Goal: Task Accomplishment & Management: Use online tool/utility

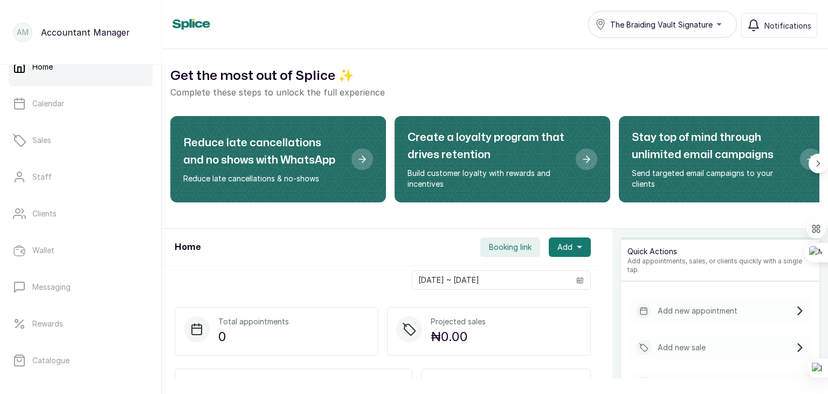
scroll to position [22, 0]
click at [43, 141] on p "Sales" at bounding box center [41, 138] width 19 height 11
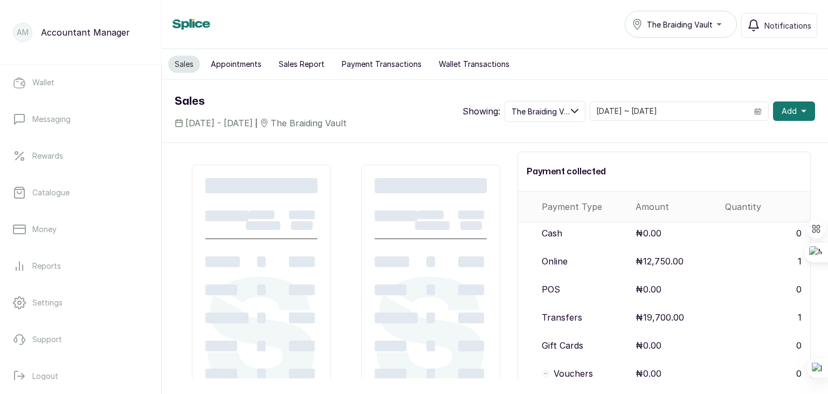
scroll to position [188, 0]
click at [57, 264] on p "Reports" at bounding box center [46, 265] width 29 height 11
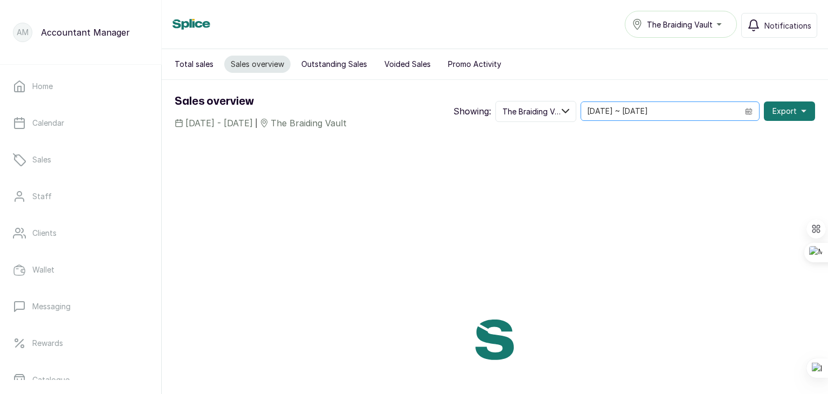
click at [745, 110] on icon "calendar" at bounding box center [749, 111] width 8 height 8
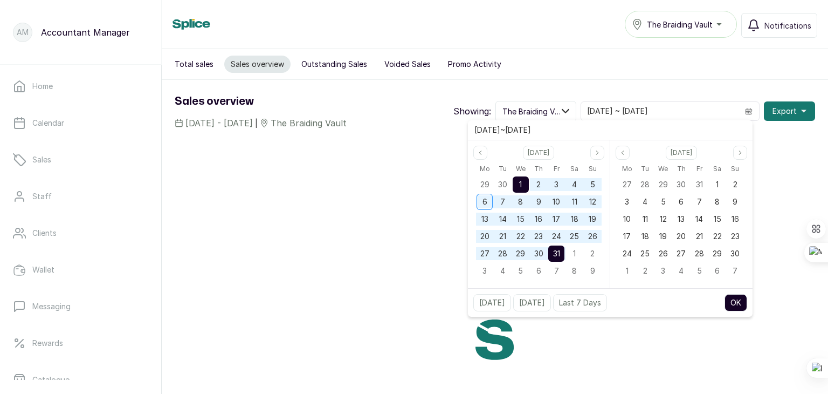
click at [520, 181] on span "1" at bounding box center [520, 184] width 3 height 9
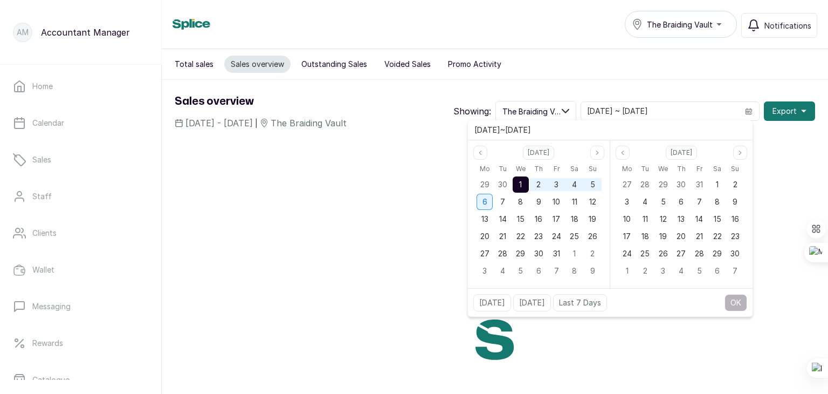
click at [483, 199] on span "6" at bounding box center [485, 201] width 5 height 9
click at [732, 298] on button "OK" at bounding box center [736, 302] width 23 height 17
type input "[DATE] ~ [DATE]"
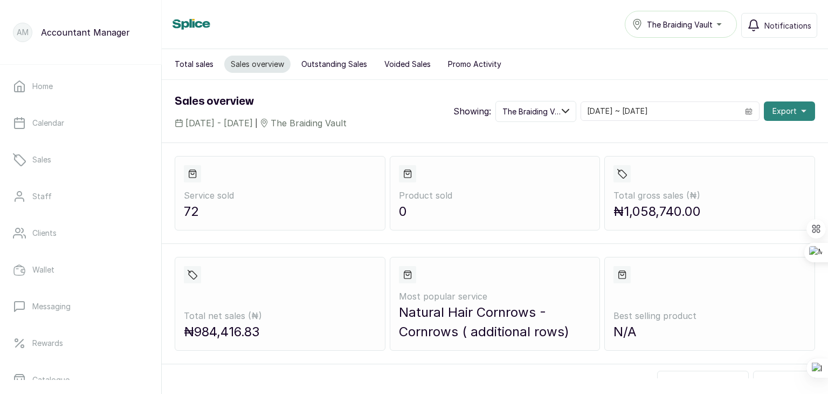
click at [801, 110] on icon "button" at bounding box center [803, 111] width 5 height 3
click at [718, 162] on span "As xlsx" at bounding box center [755, 161] width 104 height 13
click at [726, 66] on div "Total sales Sales overview Outstanding Sales Voided Sales Promo Activity" at bounding box center [495, 64] width 666 height 31
click at [750, 64] on div "Total sales Sales overview Outstanding Sales Voided Sales Promo Activity" at bounding box center [495, 64] width 666 height 31
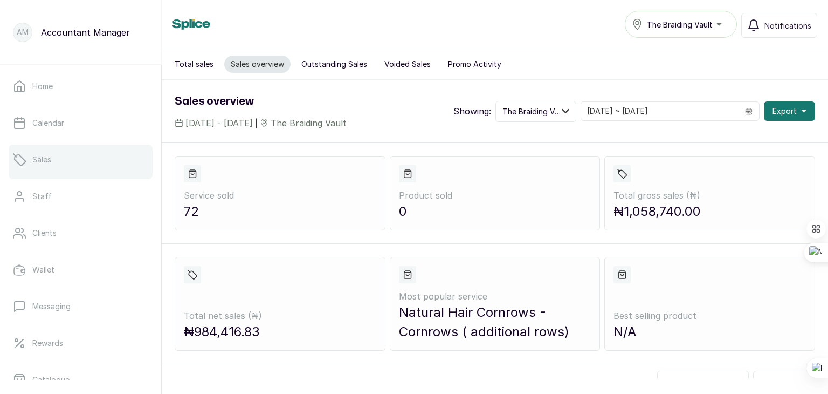
click at [64, 154] on link "Sales" at bounding box center [81, 159] width 144 height 30
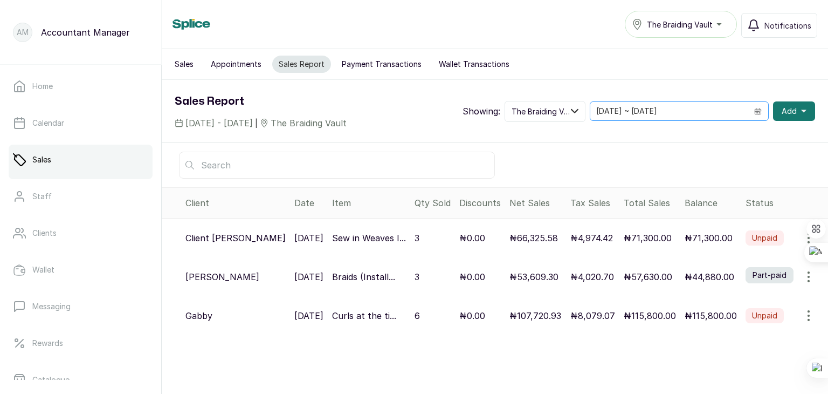
click at [752, 106] on span at bounding box center [758, 111] width 20 height 18
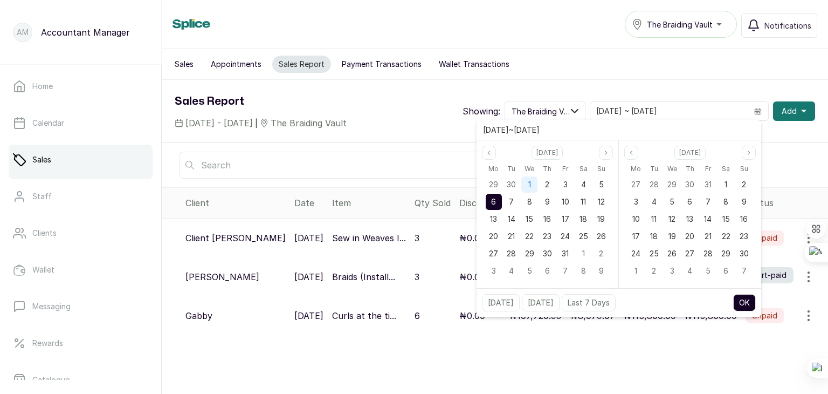
click at [528, 181] on span "1" at bounding box center [529, 184] width 3 height 9
click at [488, 204] on div "6" at bounding box center [494, 202] width 16 height 16
click at [742, 304] on button "OK" at bounding box center [744, 302] width 23 height 17
type input "01/10/2025 ~ 06/10/2025"
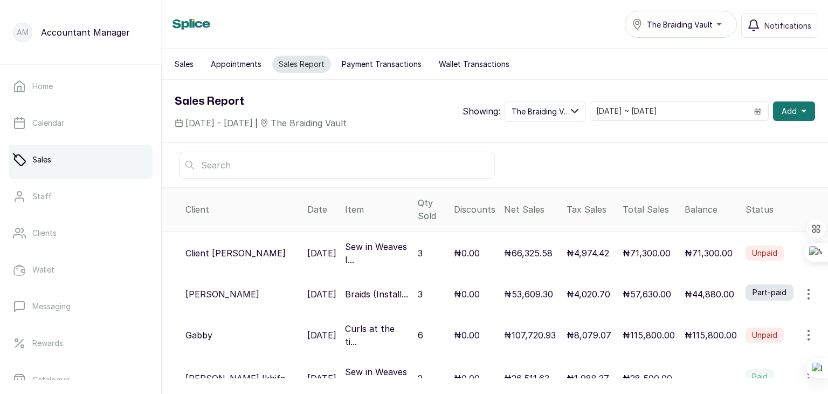
click at [754, 176] on div at bounding box center [495, 165] width 666 height 44
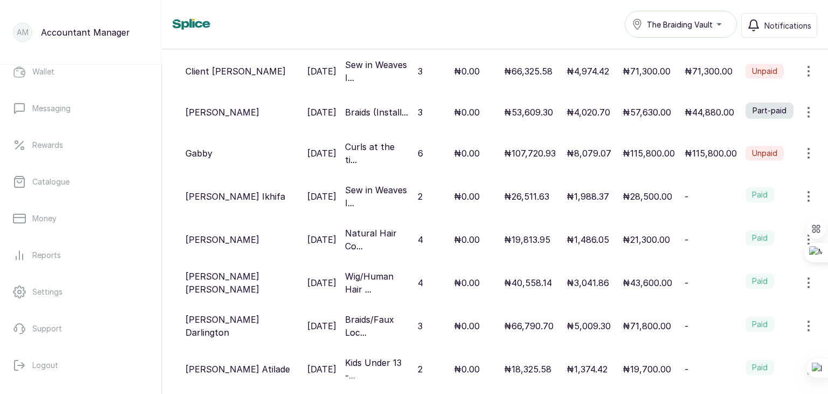
scroll to position [205, 0]
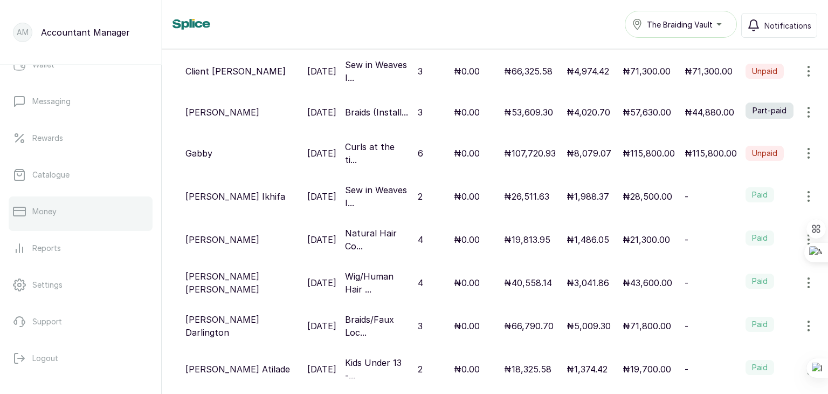
click at [46, 215] on p "Money" at bounding box center [44, 211] width 24 height 11
